Goal: Task Accomplishment & Management: Manage account settings

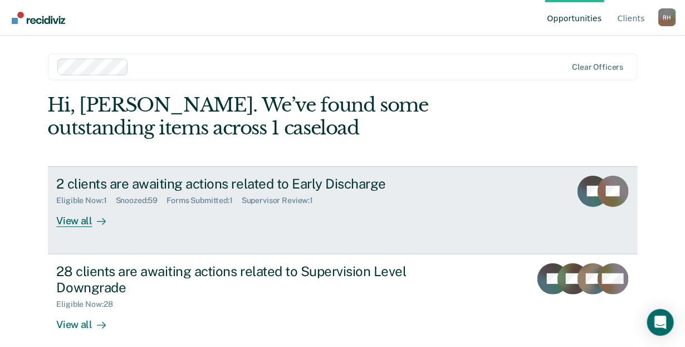
click at [136, 182] on div "2 clients are awaiting actions related to Early Discharge" at bounding box center [252, 183] width 391 height 16
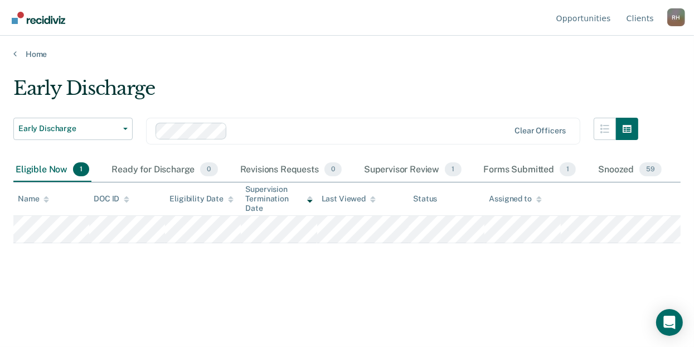
click at [140, 275] on div "Early Discharge Early Discharge Early Discharge Supervision Level Downgrade Cle…" at bounding box center [346, 188] width 667 height 222
click at [408, 171] on div "Supervisor Review 1" at bounding box center [413, 170] width 102 height 25
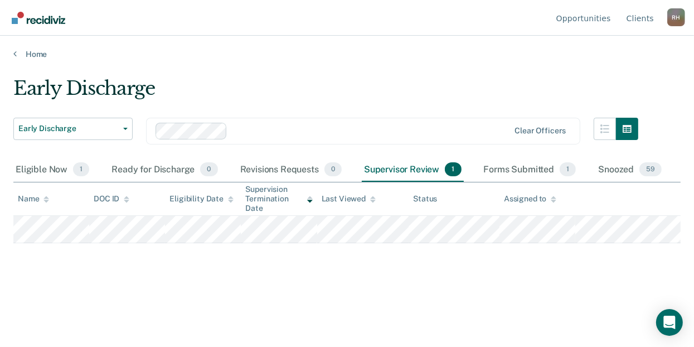
click at [292, 86] on div "Early Discharge" at bounding box center [325, 93] width 625 height 32
click at [391, 167] on div "Supervisor Review 1" at bounding box center [413, 170] width 102 height 25
click at [455, 283] on div "Early Discharge Early Discharge Early Discharge Supervision Level Downgrade Cle…" at bounding box center [346, 188] width 667 height 222
click at [426, 166] on div "Supervisor Review 1" at bounding box center [413, 170] width 102 height 25
click at [518, 164] on div "Forms Submitted 1" at bounding box center [529, 170] width 97 height 25
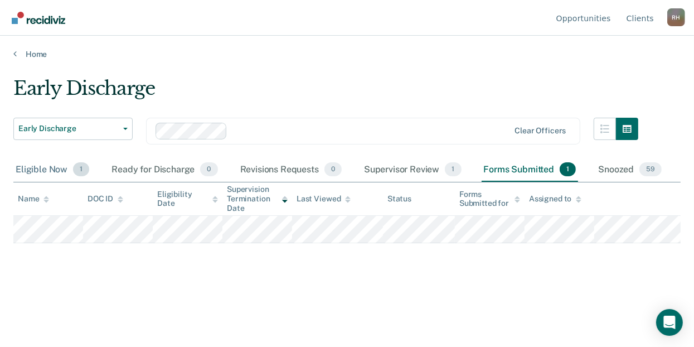
click at [53, 168] on div "Eligible Now 1" at bounding box center [52, 170] width 78 height 25
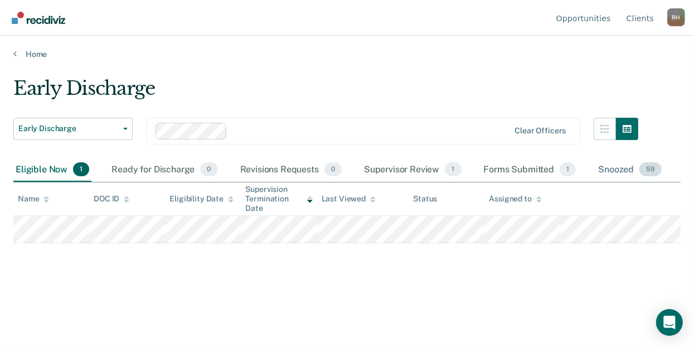
click at [647, 171] on span "59" at bounding box center [650, 169] width 22 height 14
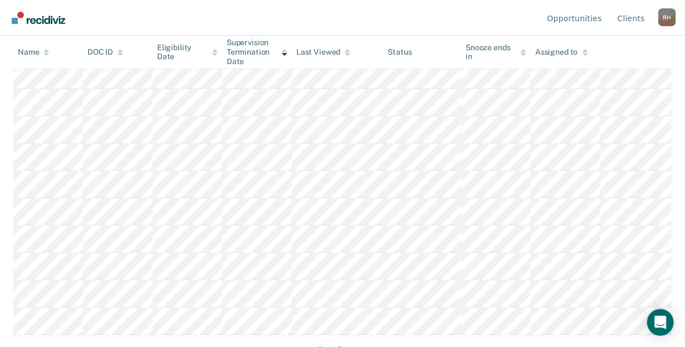
scroll to position [708, 0]
click at [354, 337] on button "Load more" at bounding box center [343, 341] width 54 height 13
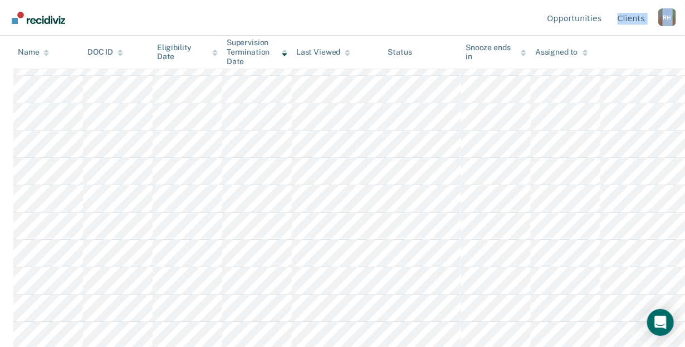
drag, startPoint x: 684, startPoint y: 319, endPoint x: 617, endPoint y: -36, distance: 361.0
